Goal: Transaction & Acquisition: Obtain resource

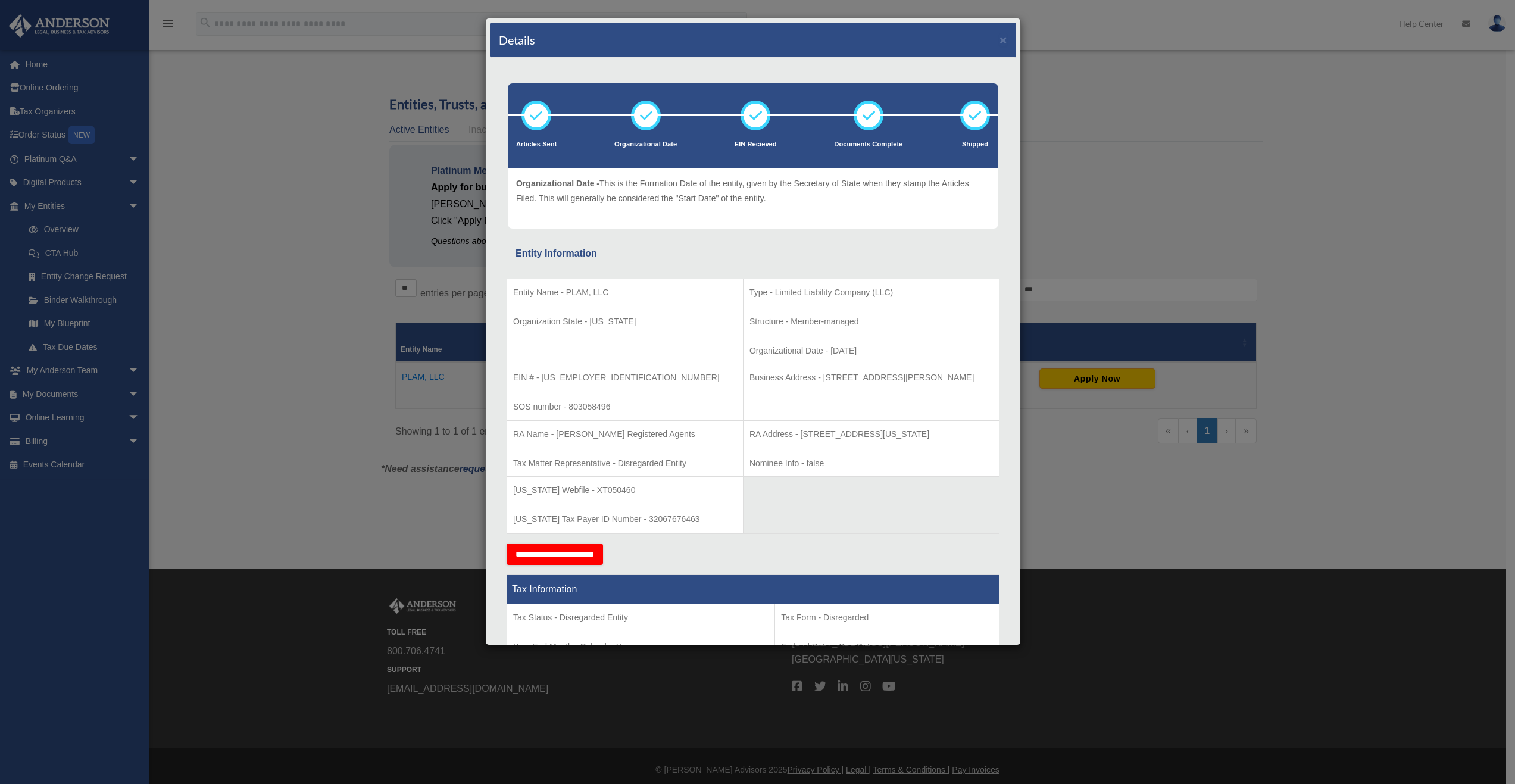
click at [743, 370] on td "Business Address - 3225 McLeod Dr, Suite 100, Las Vegas, NV 89121" at bounding box center [871, 393] width 256 height 56
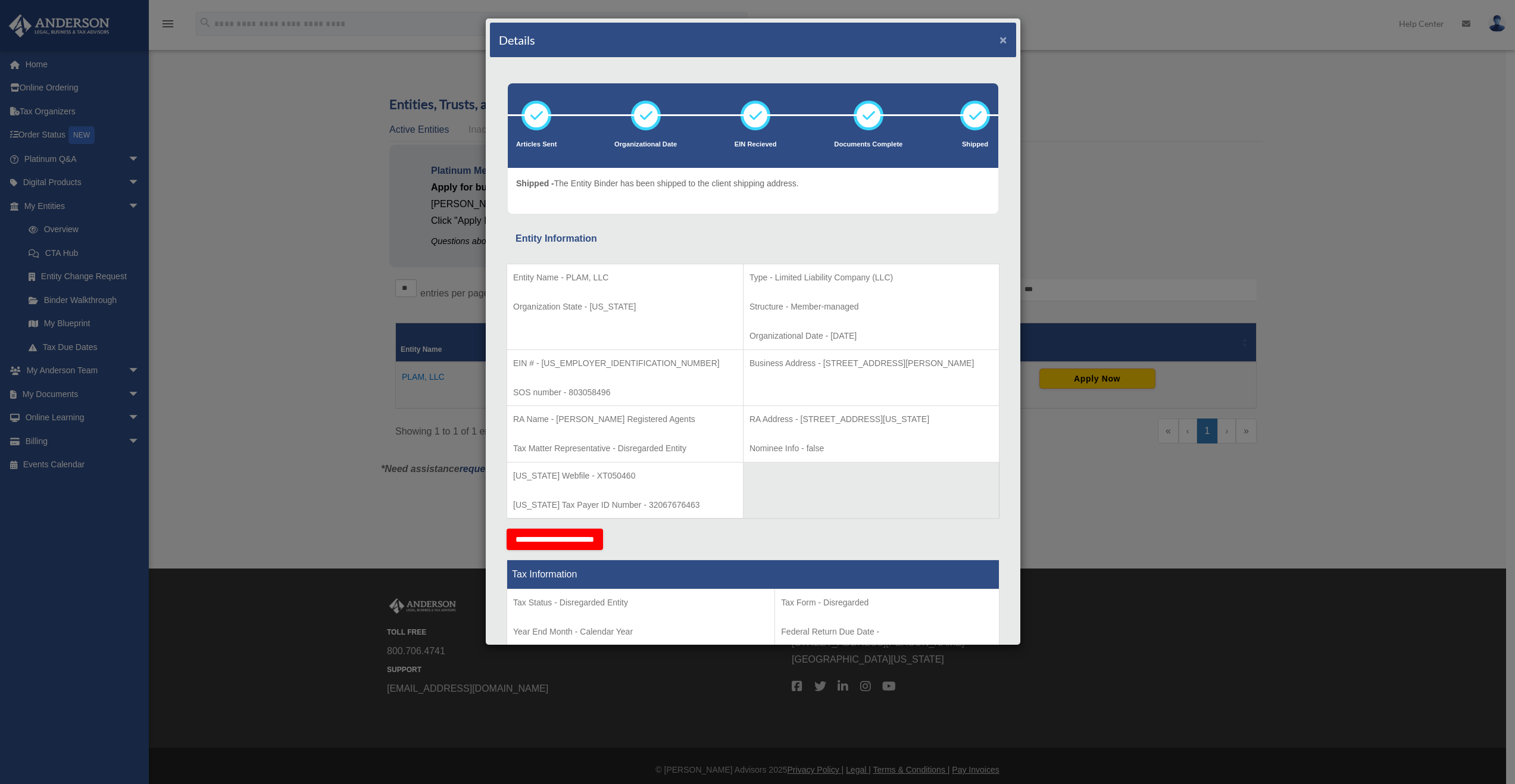
click at [999, 44] on button "×" at bounding box center [1003, 40] width 8 height 13
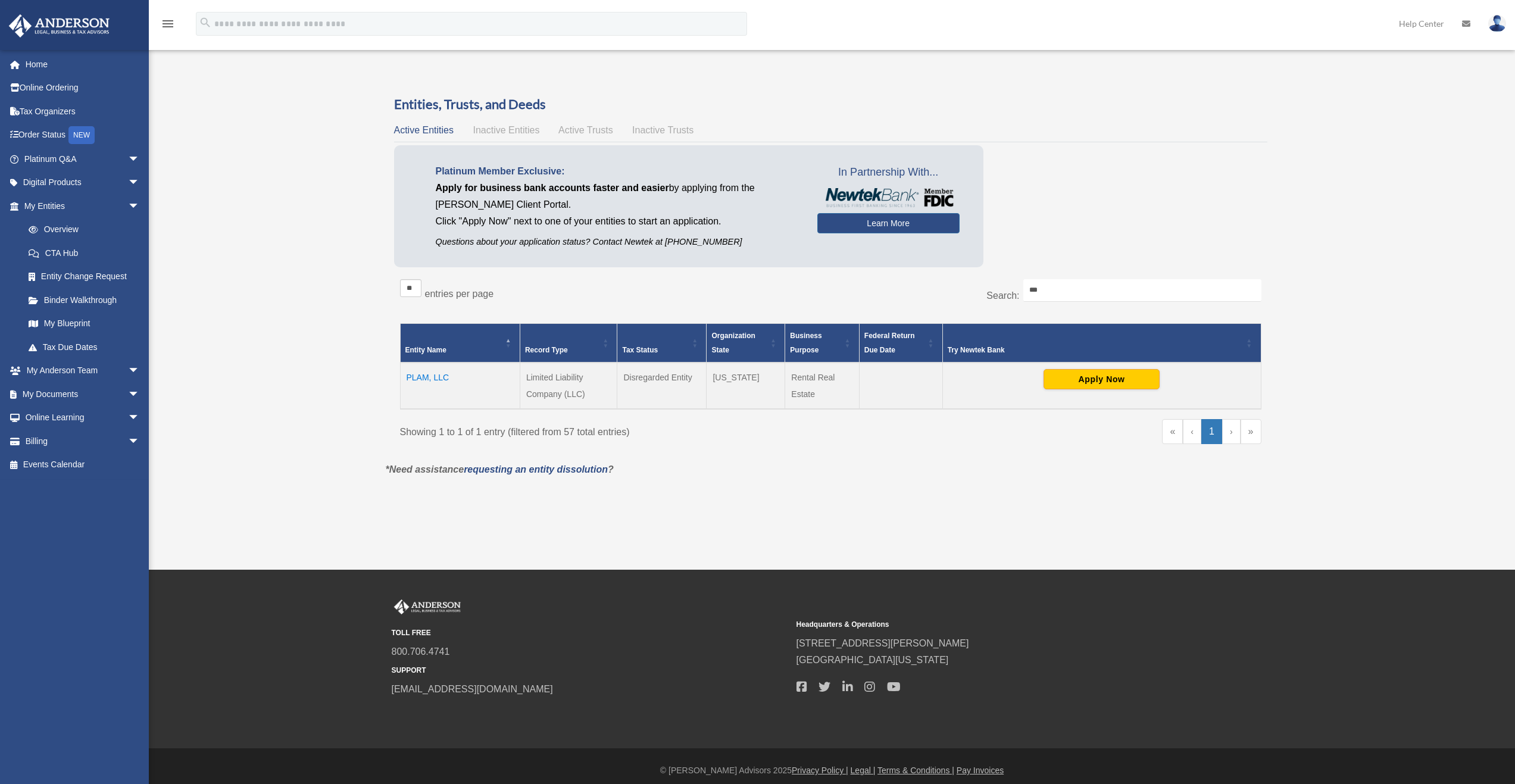
drag, startPoint x: 265, startPoint y: 256, endPoint x: 563, endPoint y: 521, distance: 398.8
click at [563, 521] on div "Overview gaurav.kumkar@gmail.com Sign Out gkdiams@gmail.com Home Online Orderin…" at bounding box center [758, 284] width 1515 height 570
click at [101, 238] on link "Overview" at bounding box center [88, 230] width 141 height 24
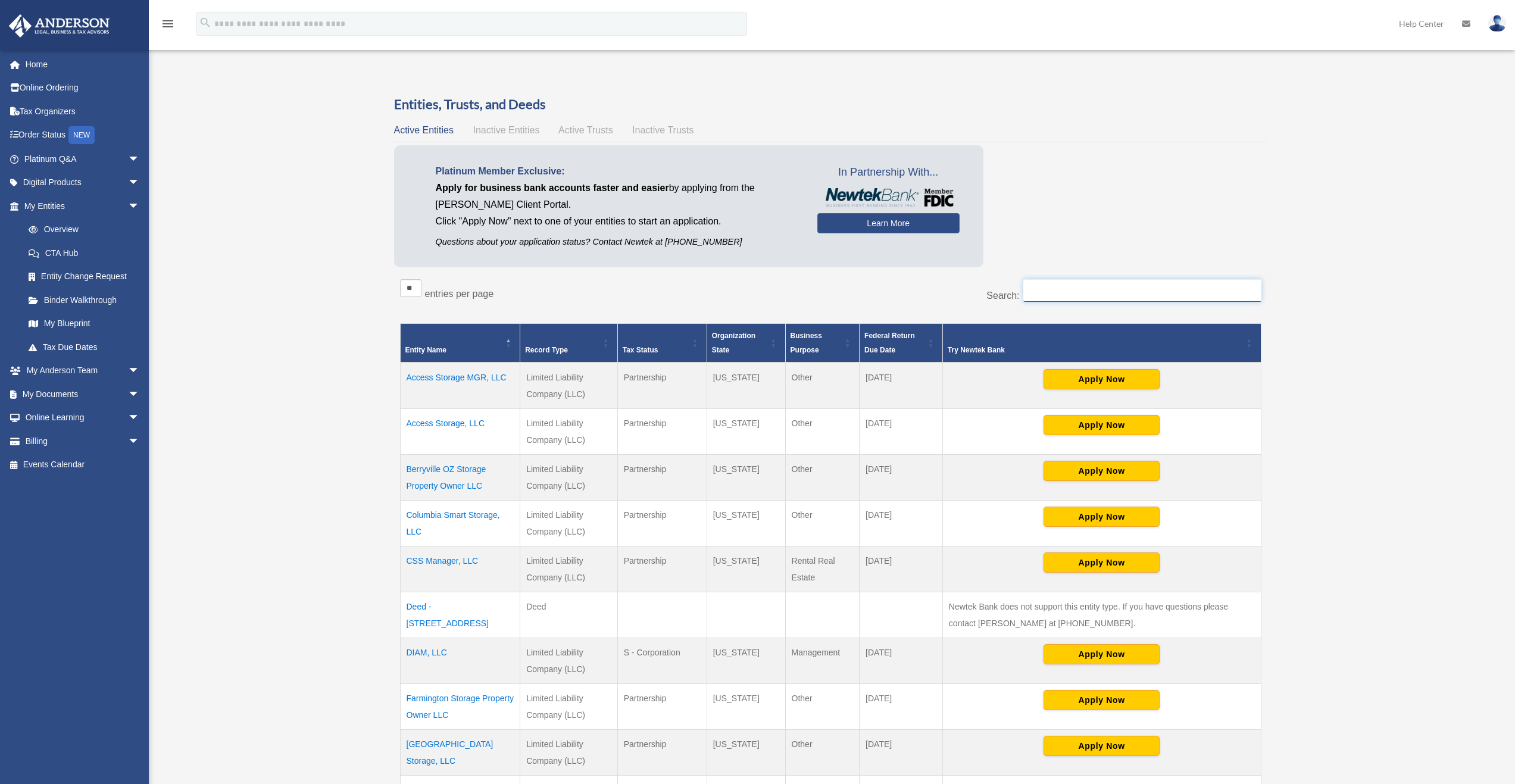
click at [1060, 280] on input "Search:" at bounding box center [1142, 291] width 238 height 22
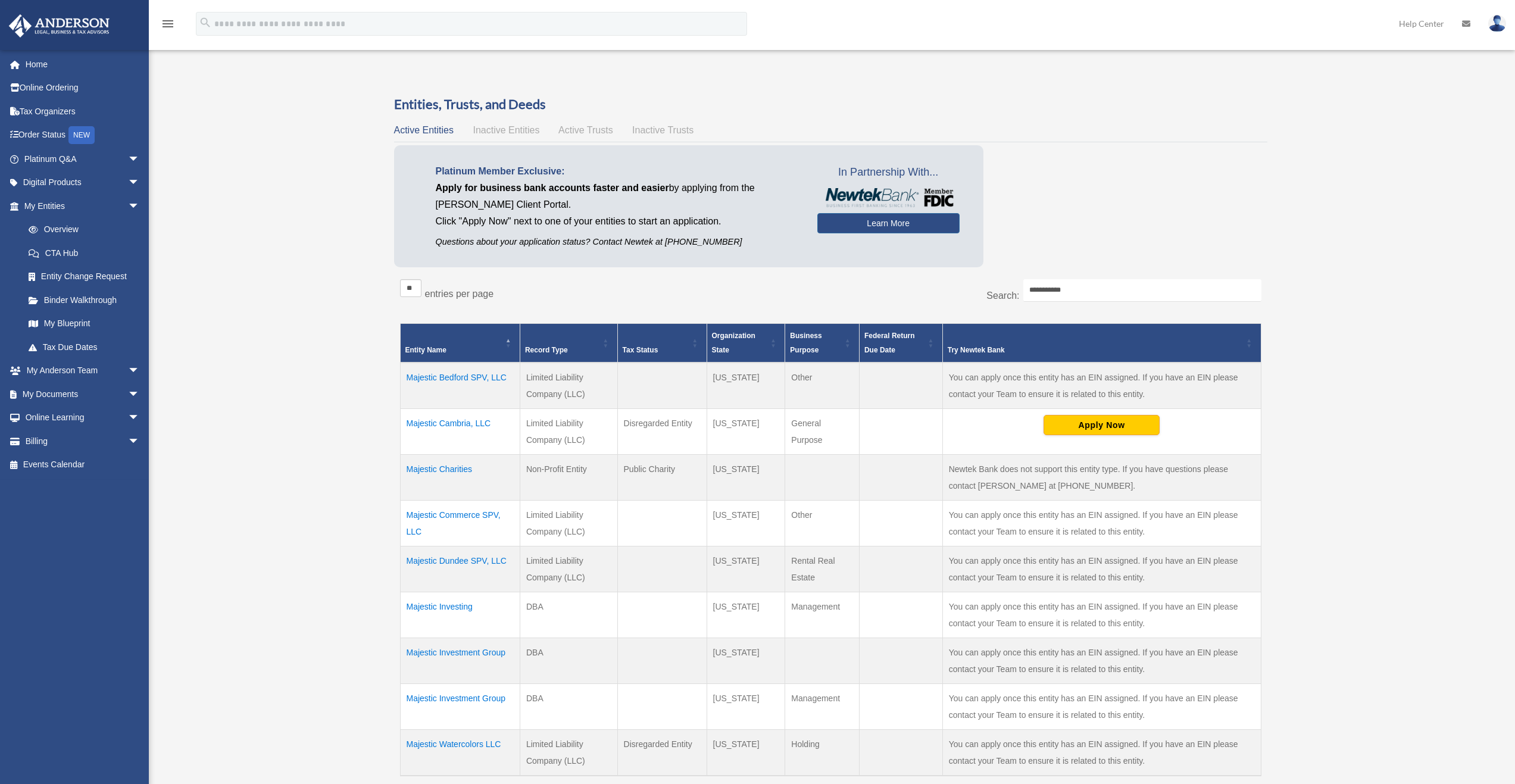
click at [458, 426] on td "Majestic Cambria, LLC" at bounding box center [459, 431] width 120 height 46
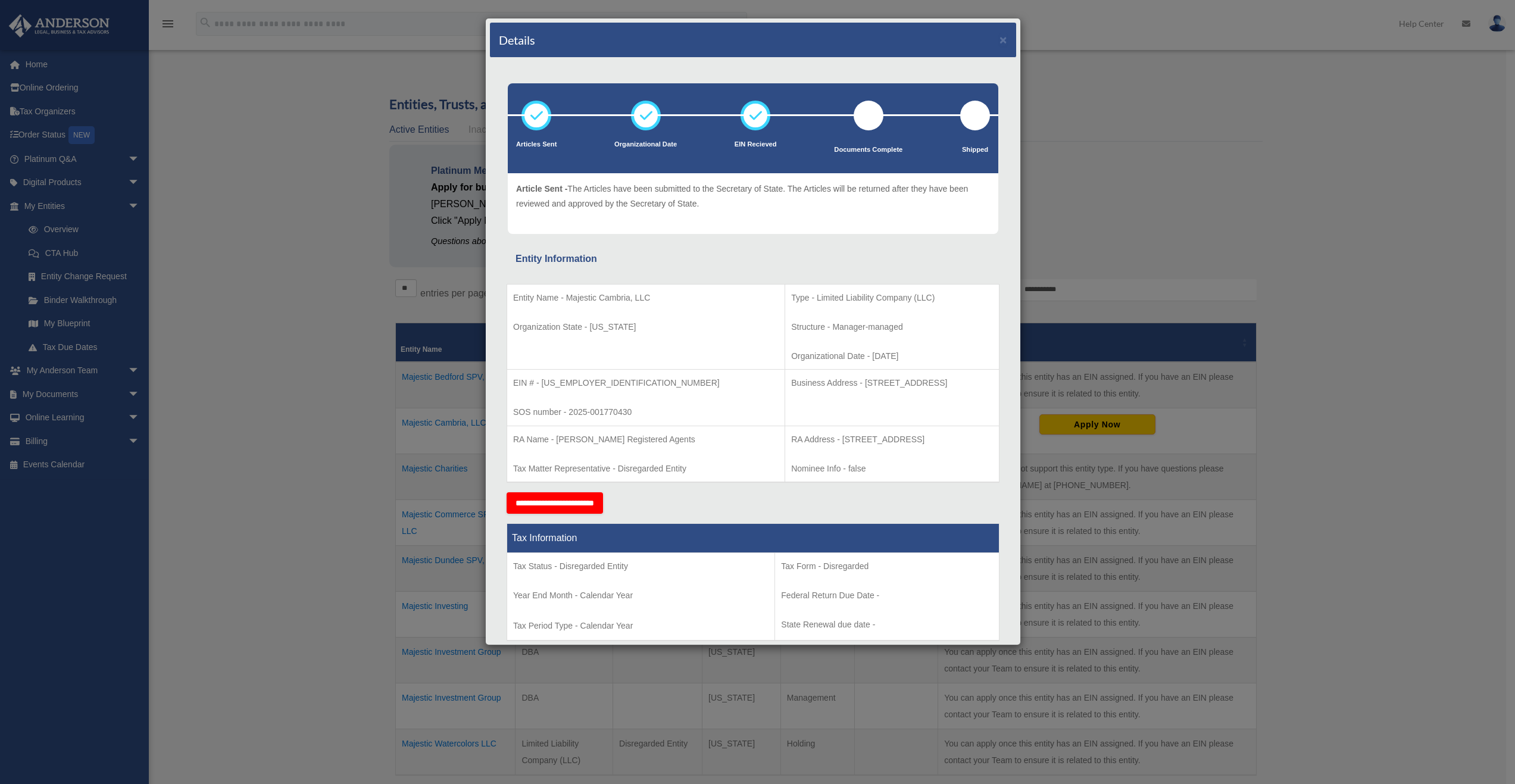
click at [798, 468] on p "Nominee Info - false" at bounding box center [892, 468] width 202 height 15
click at [999, 41] on button "×" at bounding box center [1003, 40] width 8 height 13
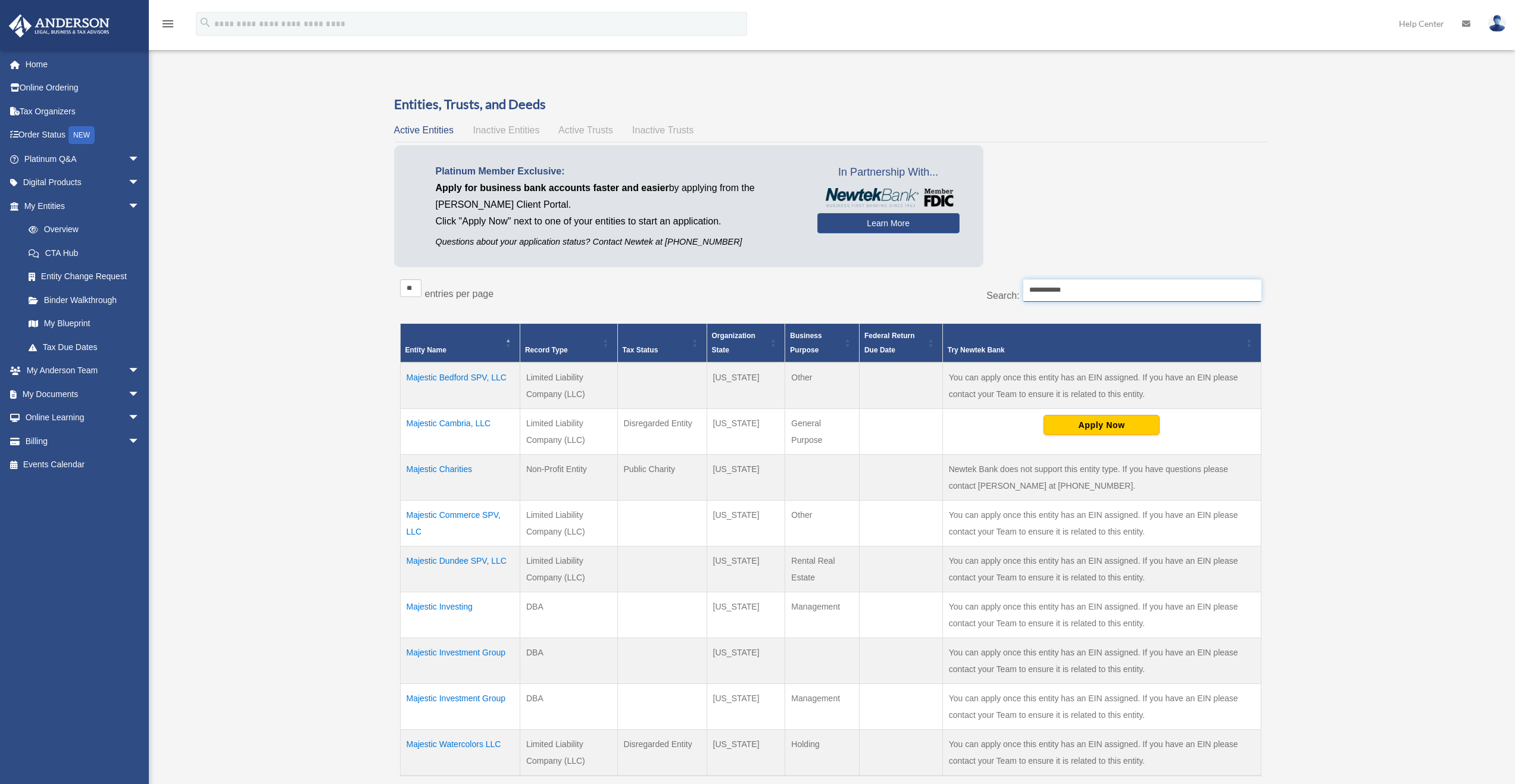
click at [1061, 292] on input "**********" at bounding box center [1142, 291] width 238 height 22
type input "**********"
click at [128, 392] on span "arrow_drop_down" at bounding box center [140, 394] width 24 height 24
click at [46, 413] on link "Box" at bounding box center [88, 418] width 141 height 24
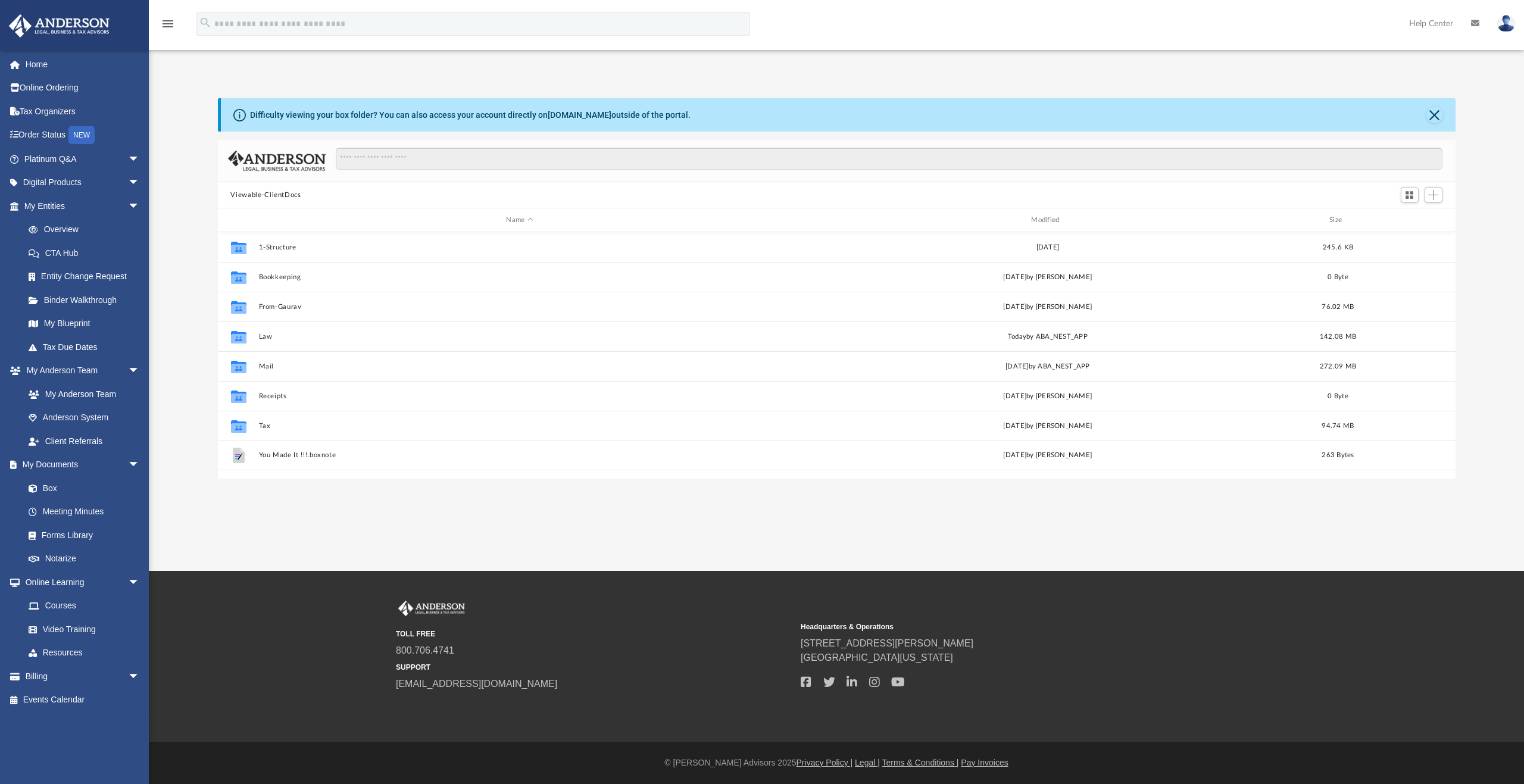
scroll to position [261, 1229]
click at [409, 157] on input "Search files and folders" at bounding box center [889, 159] width 1106 height 22
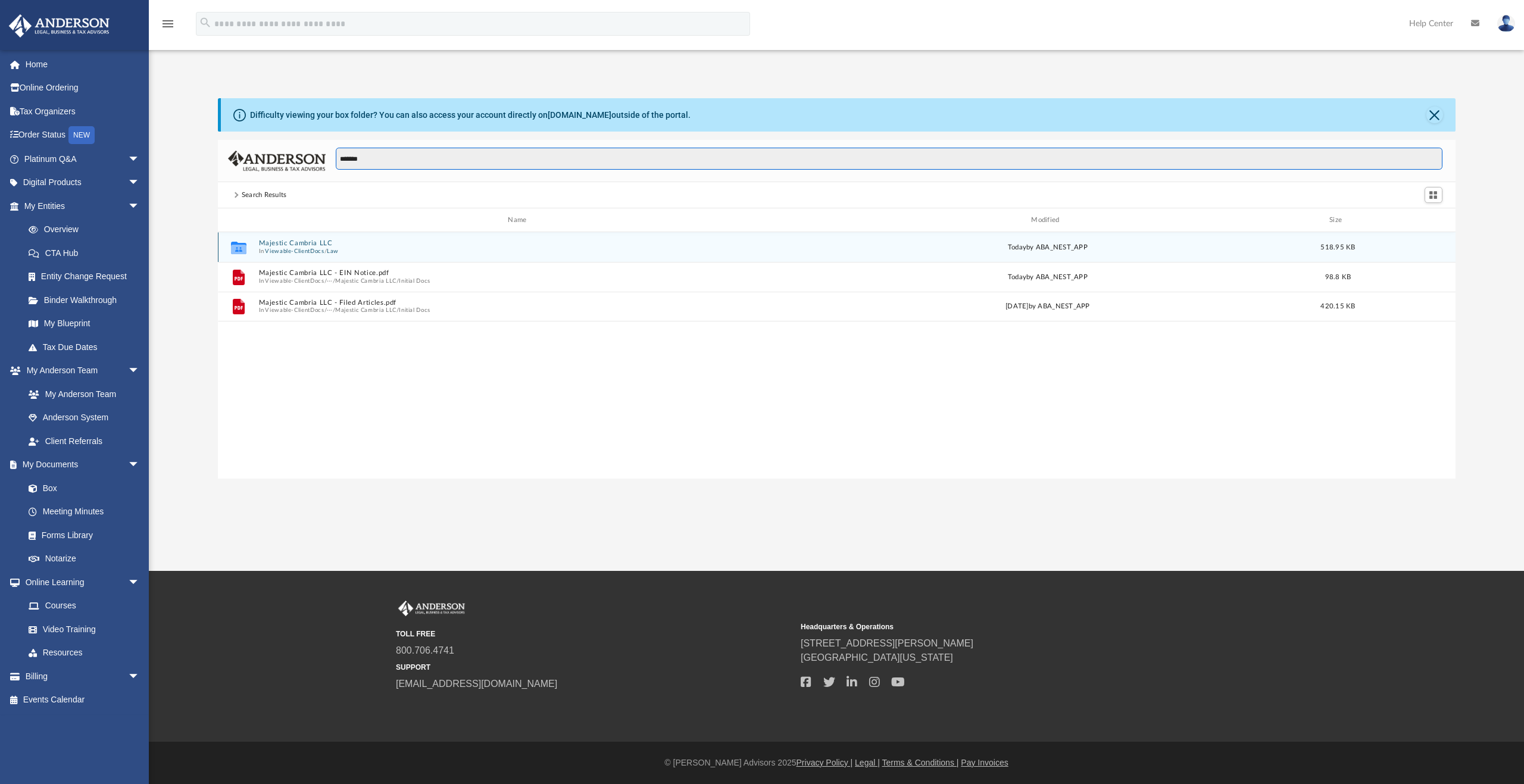
type input "*******"
click at [319, 247] on button "Viewable-ClientDocs" at bounding box center [294, 251] width 59 height 8
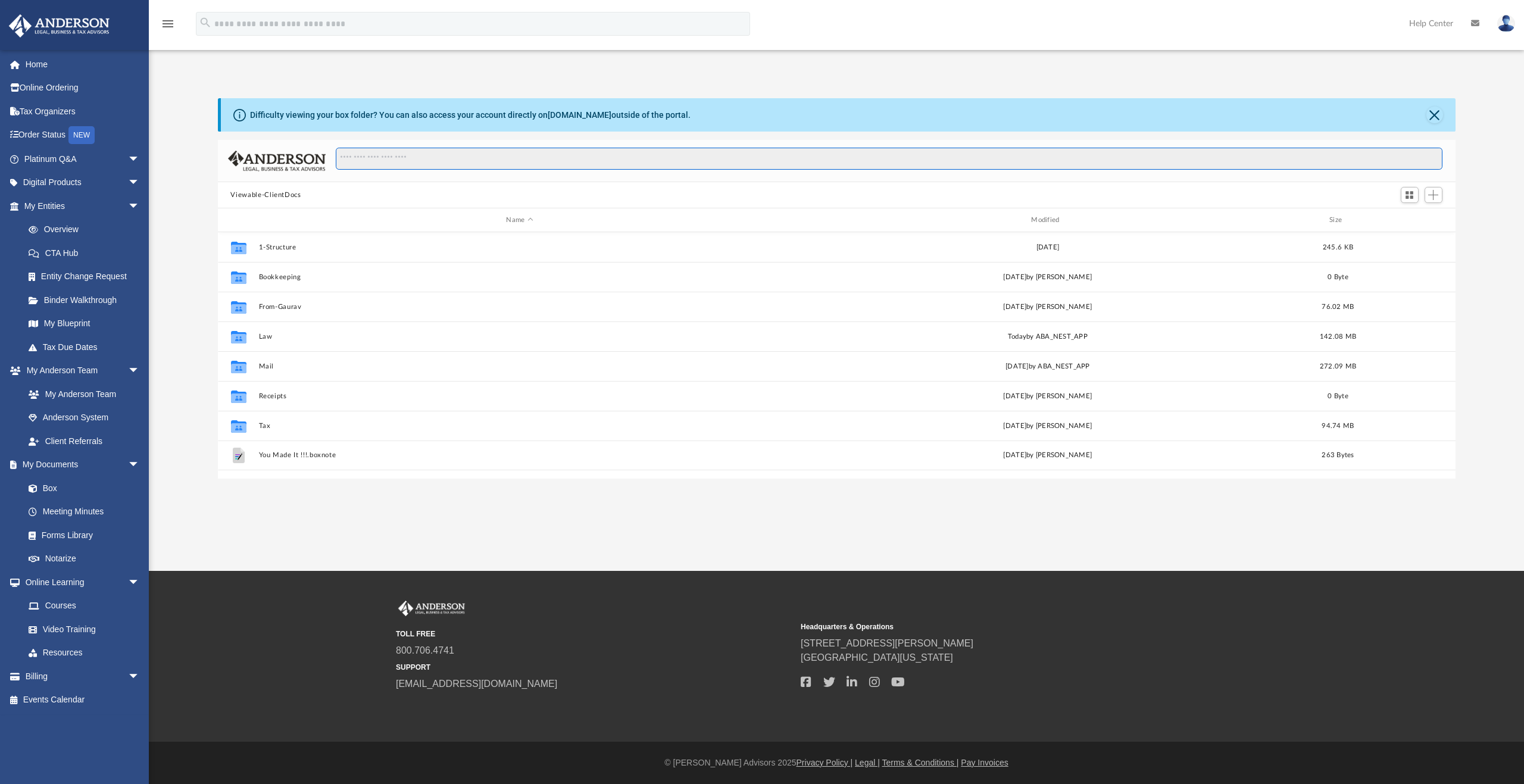
click at [374, 158] on input "Search files and folders" at bounding box center [889, 159] width 1106 height 22
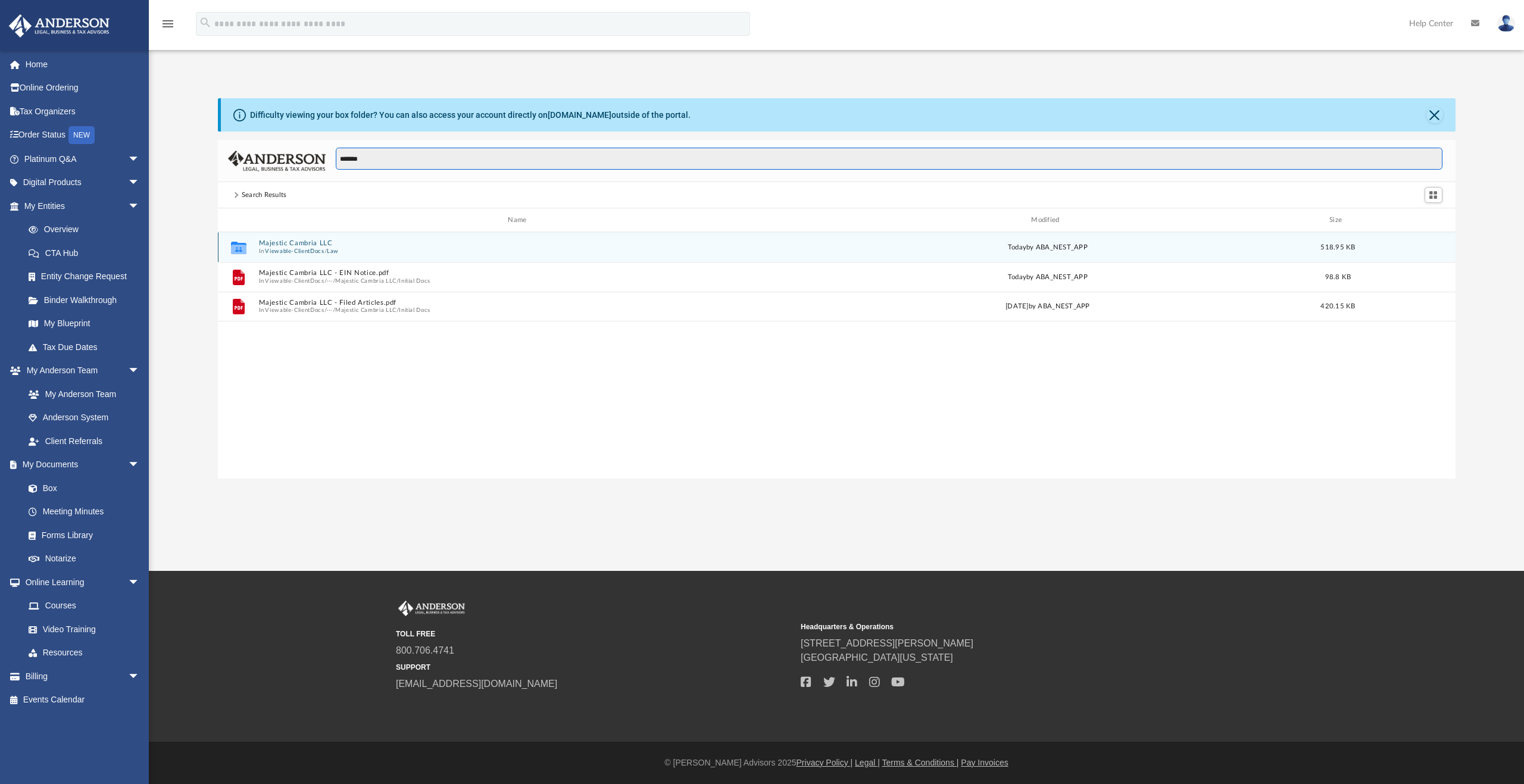
type input "*******"
click at [321, 251] on button "Viewable-ClientDocs" at bounding box center [294, 251] width 59 height 8
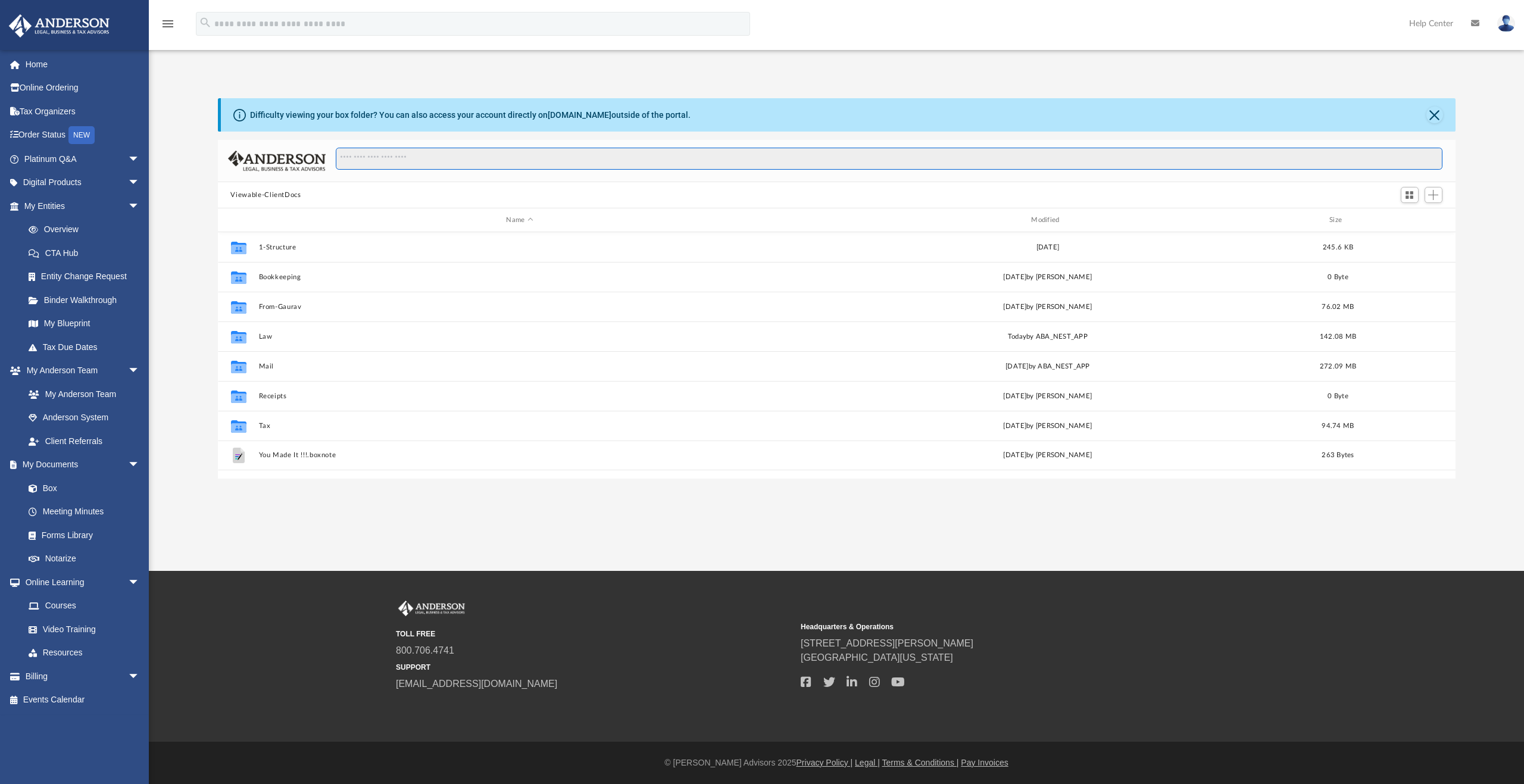
click at [361, 160] on input "Search files and folders" at bounding box center [889, 159] width 1106 height 22
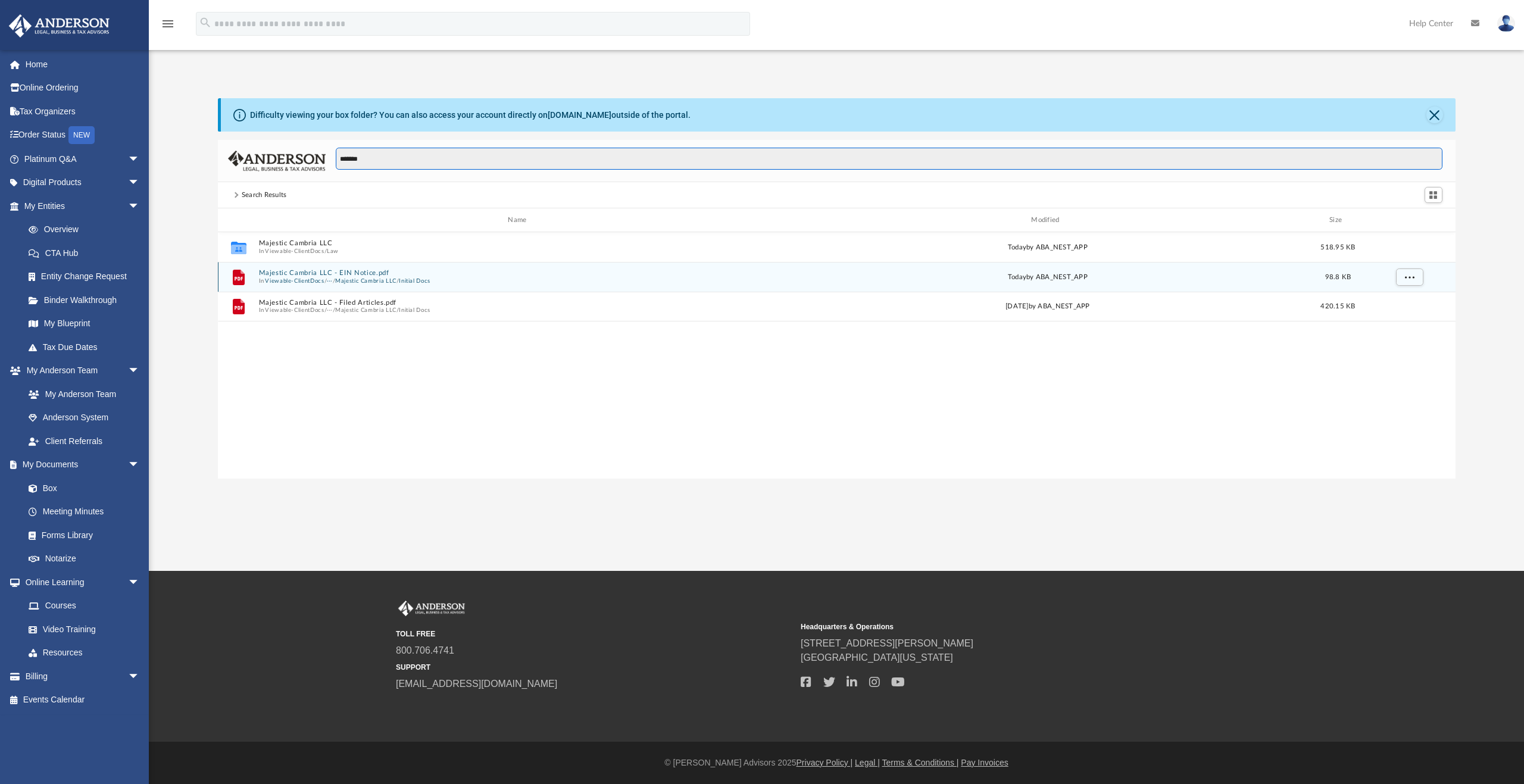
type input "*******"
click at [418, 280] on button "Initial Docs" at bounding box center [415, 281] width 31 height 8
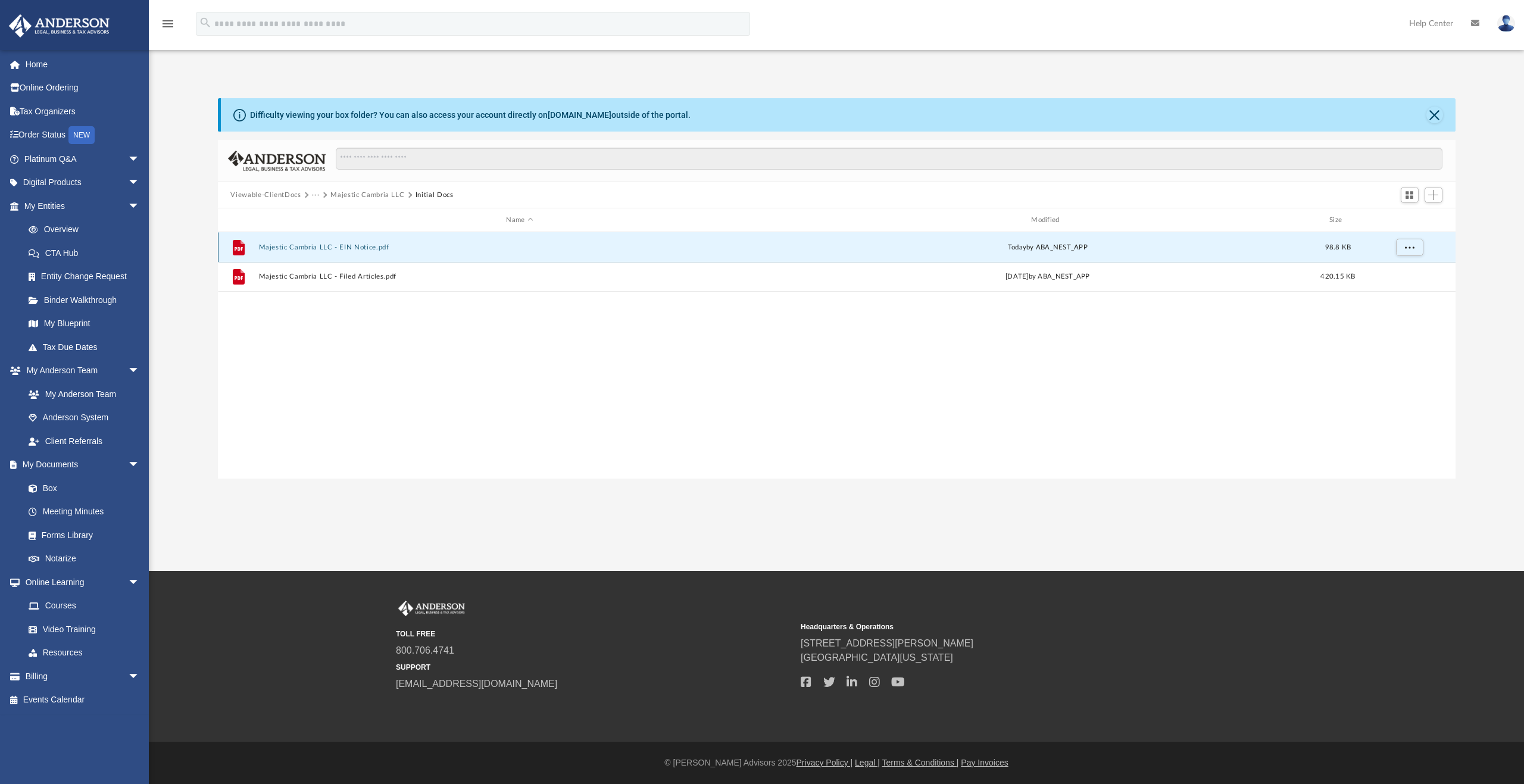
click at [370, 247] on button "Majestic Cambria LLC - EIN Notice.pdf" at bounding box center [520, 247] width 523 height 8
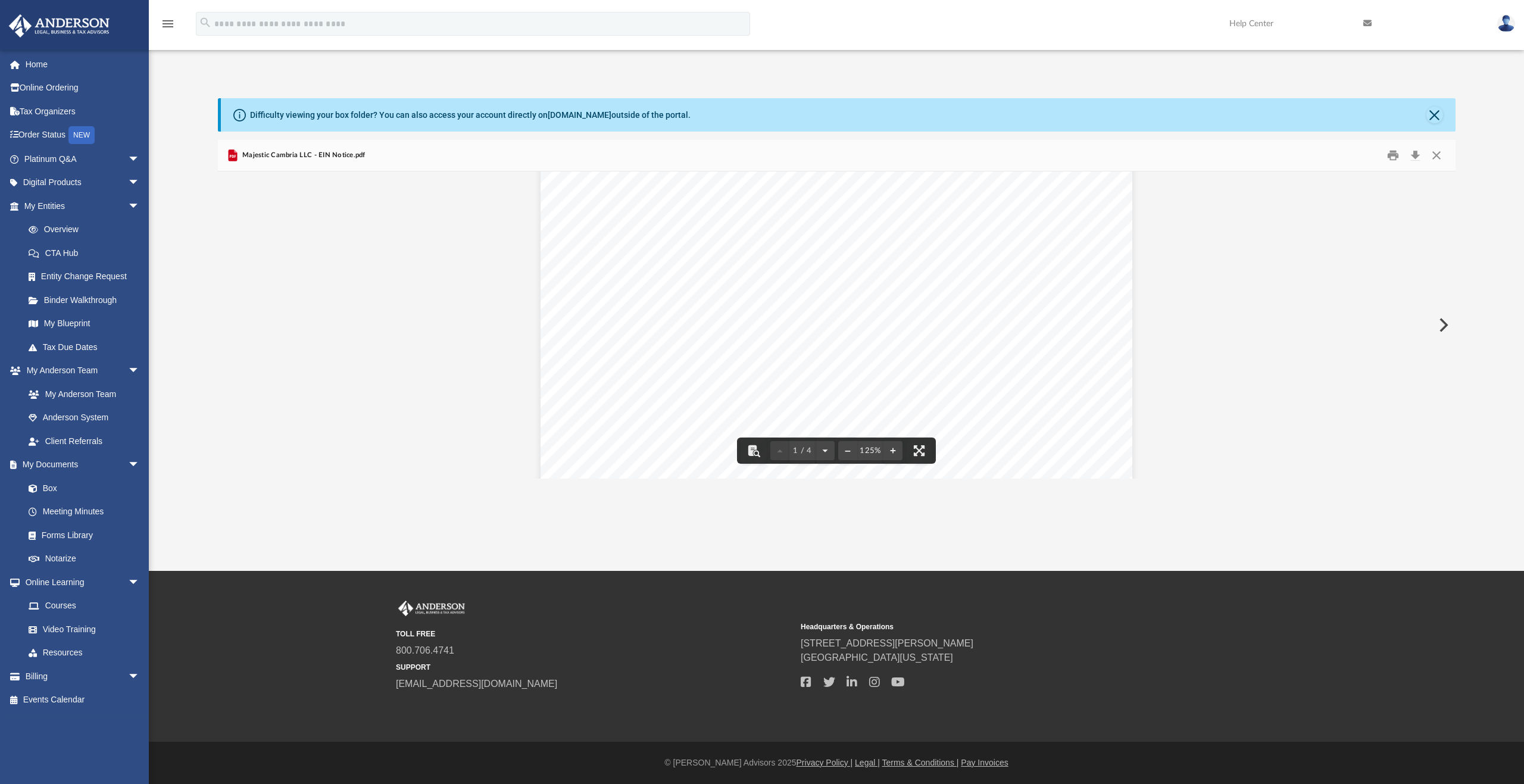
scroll to position [0, 0]
click at [1435, 157] on button "Close" at bounding box center [1436, 155] width 22 height 18
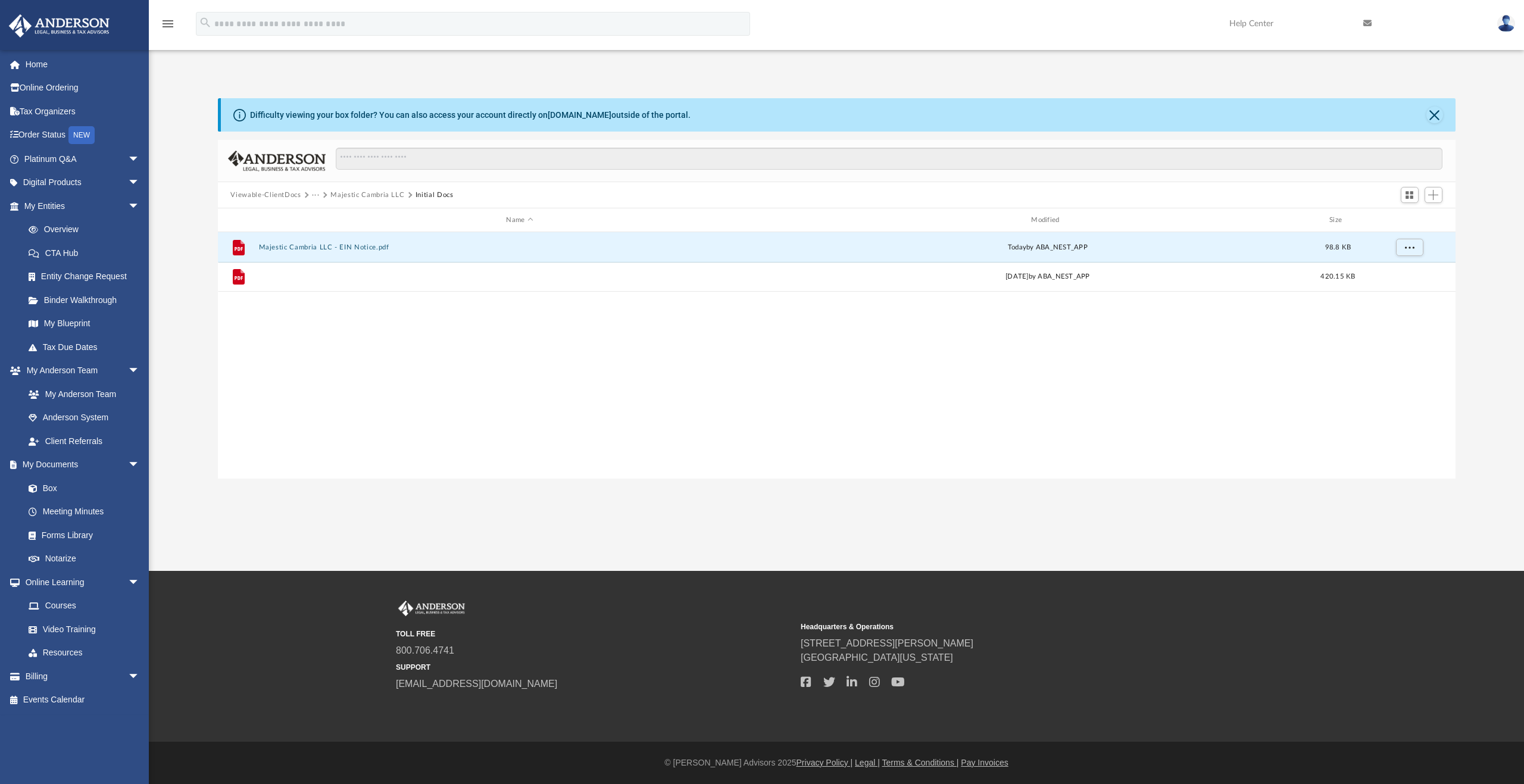
click at [371, 276] on button "Majestic Cambria LLC - Filed Articles.pdf" at bounding box center [520, 276] width 523 height 8
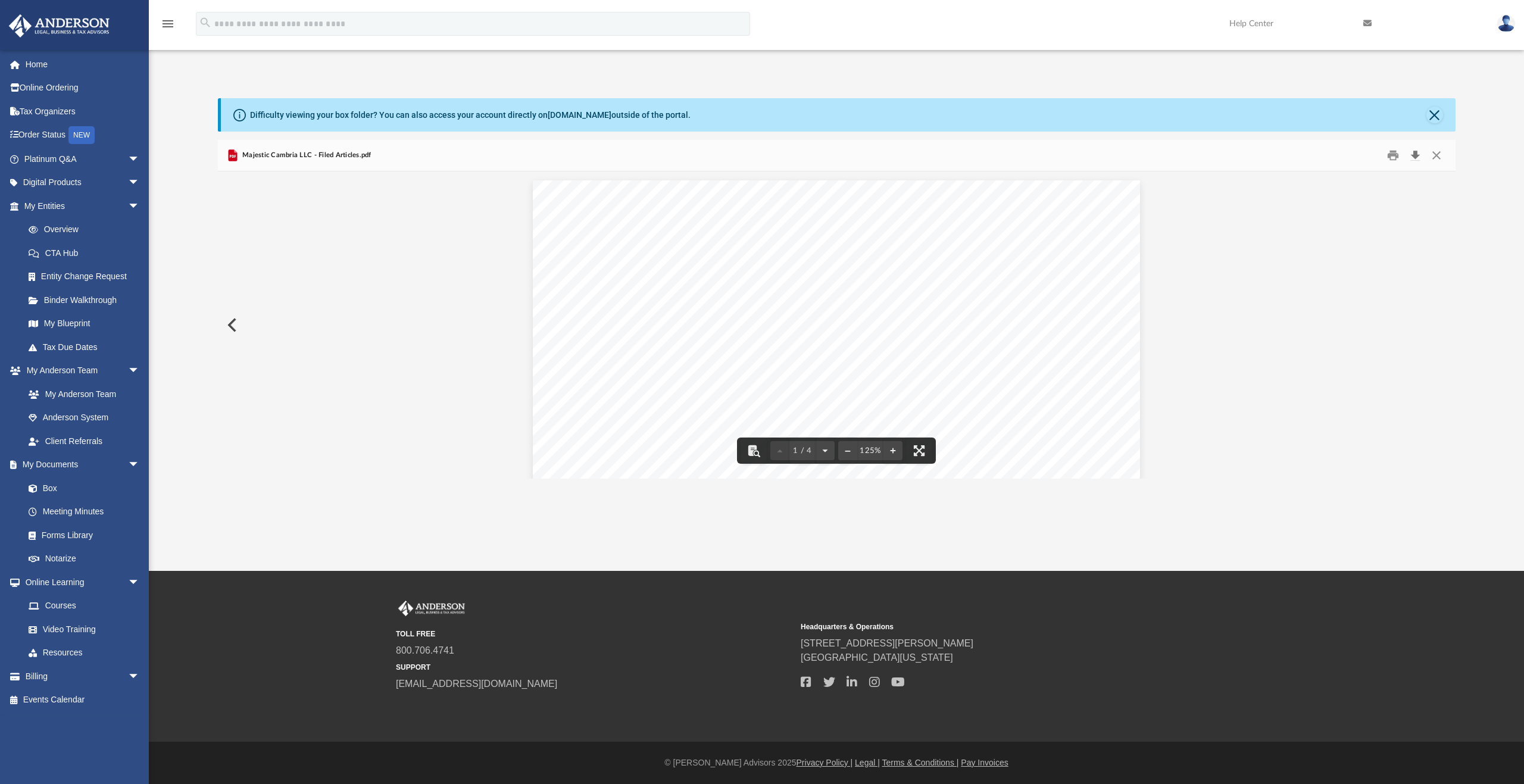
click at [1414, 155] on button "Download" at bounding box center [1416, 155] width 22 height 18
click at [1437, 151] on button "Close" at bounding box center [1436, 155] width 22 height 18
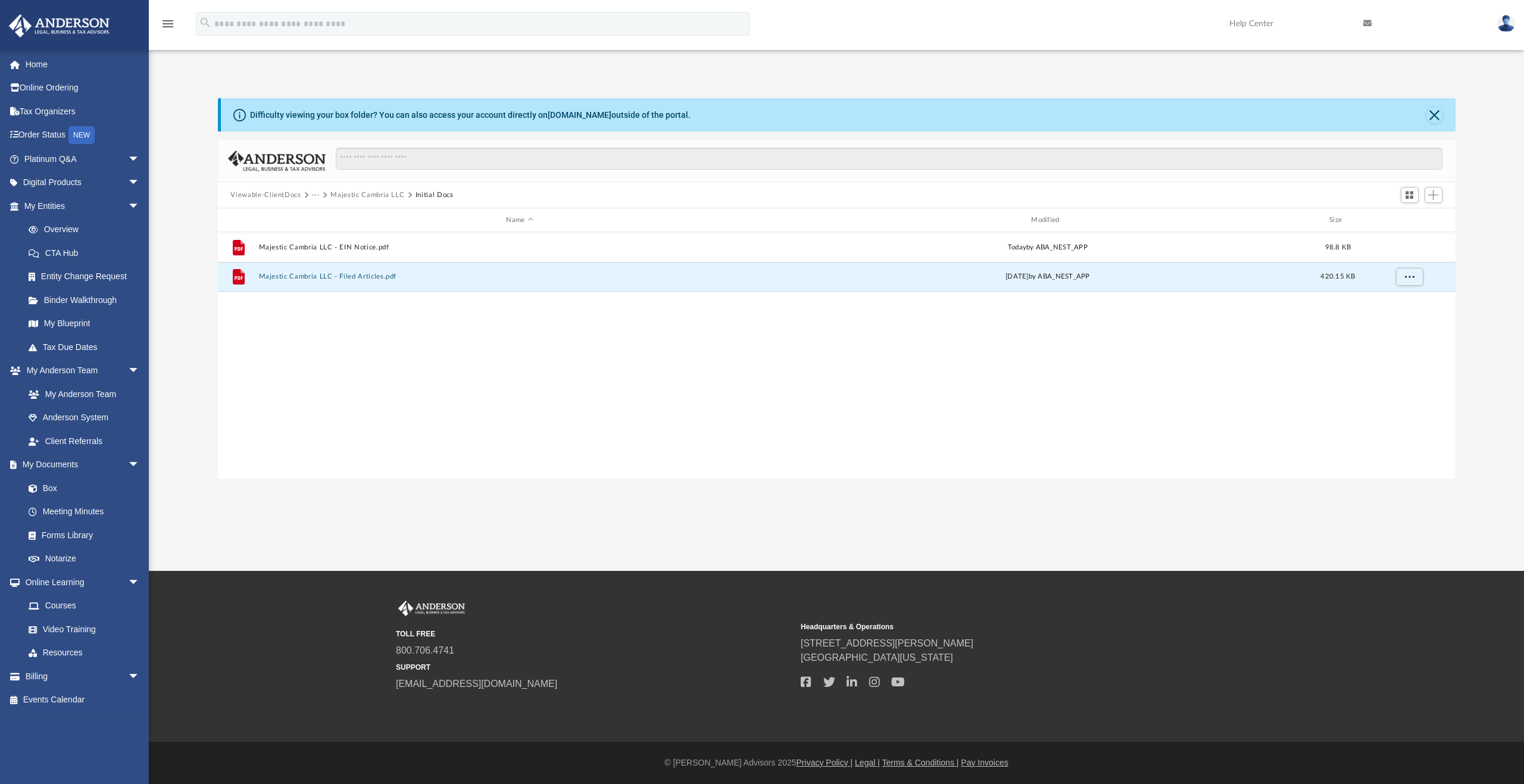
click at [382, 194] on button "Majestic Cambria LLC" at bounding box center [367, 194] width 74 height 10
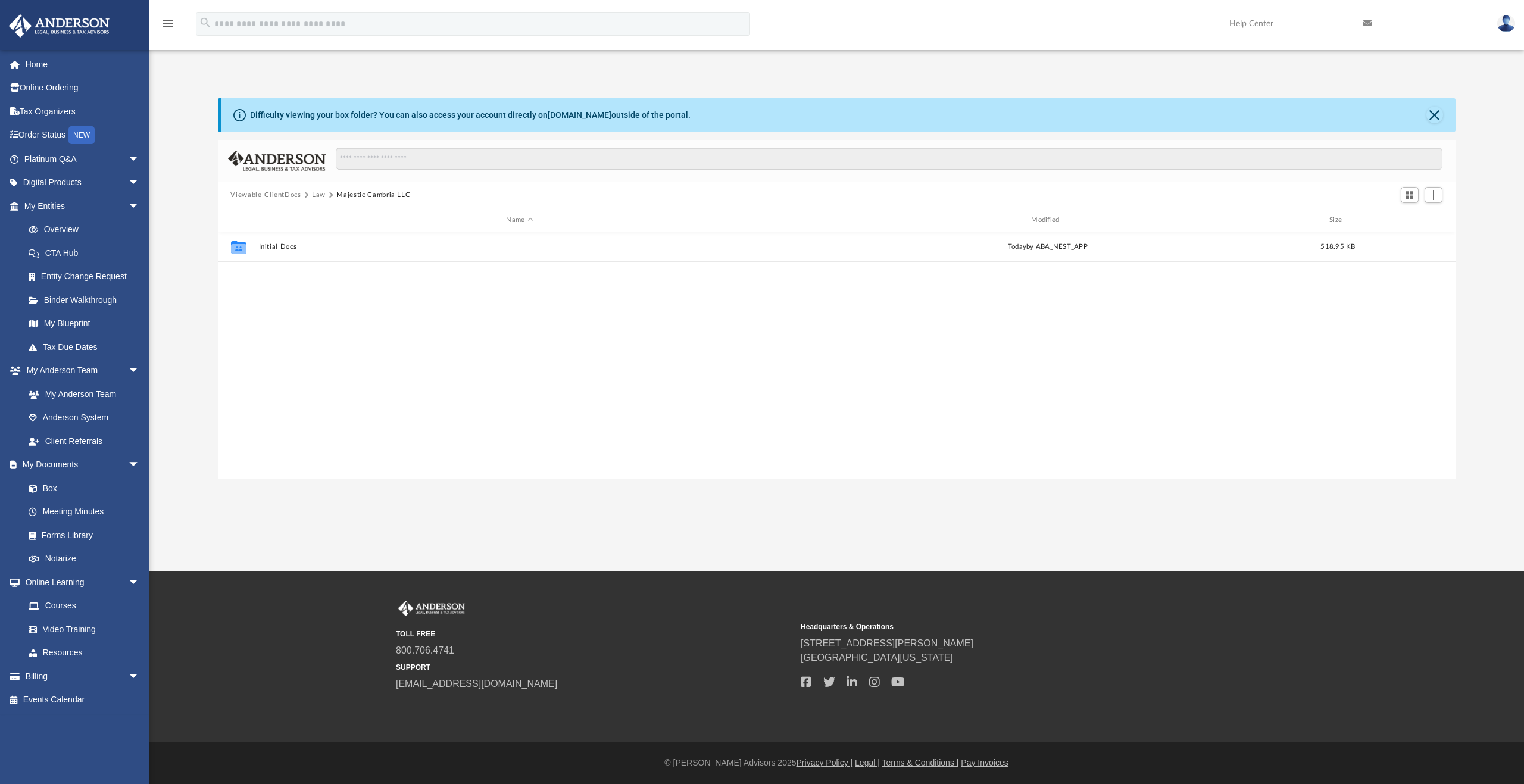
click at [383, 195] on button "Majestic Cambria LLC" at bounding box center [374, 194] width 74 height 10
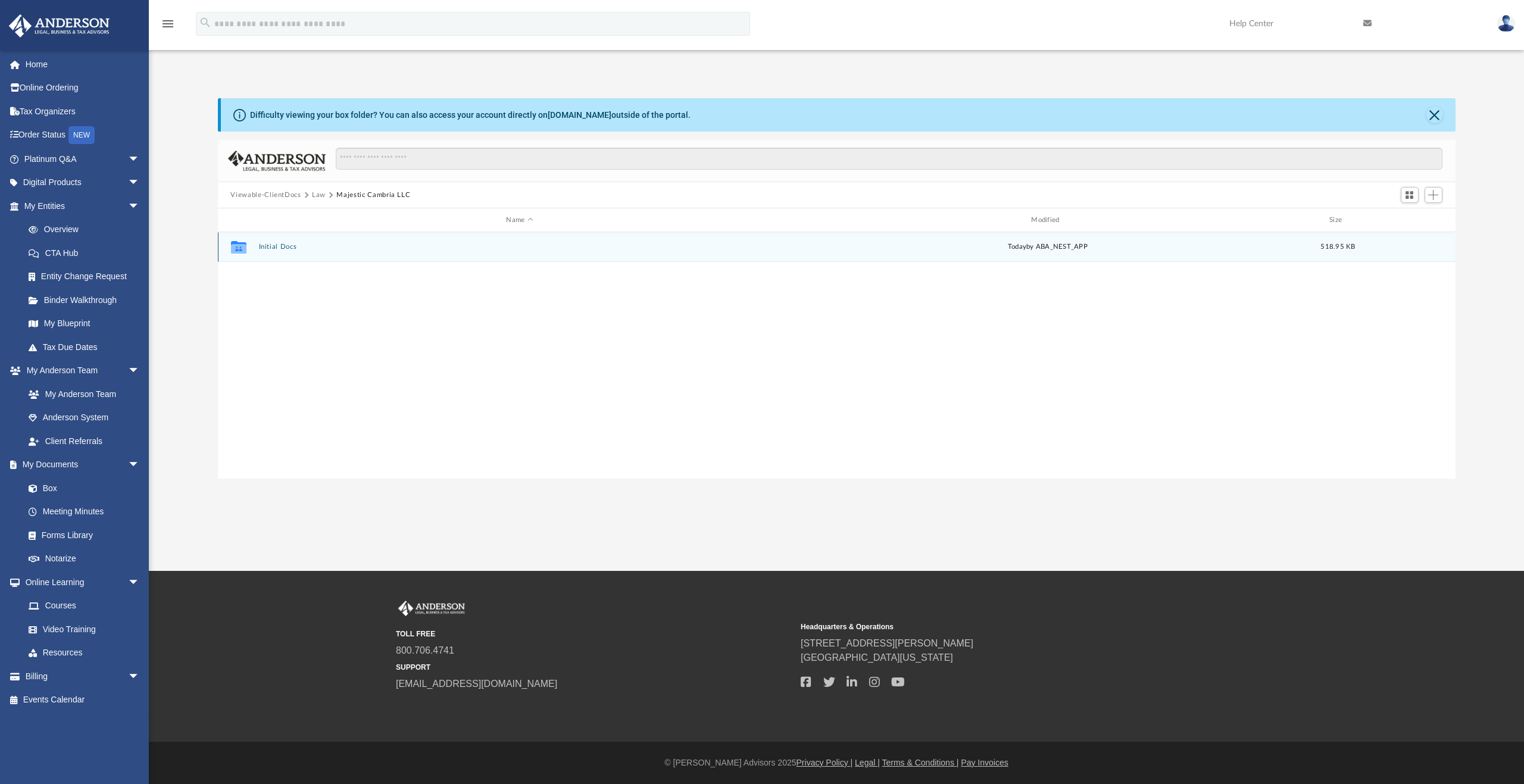
click at [280, 248] on button "Initial Docs" at bounding box center [520, 247] width 523 height 8
